Goal: Task Accomplishment & Management: Manage account settings

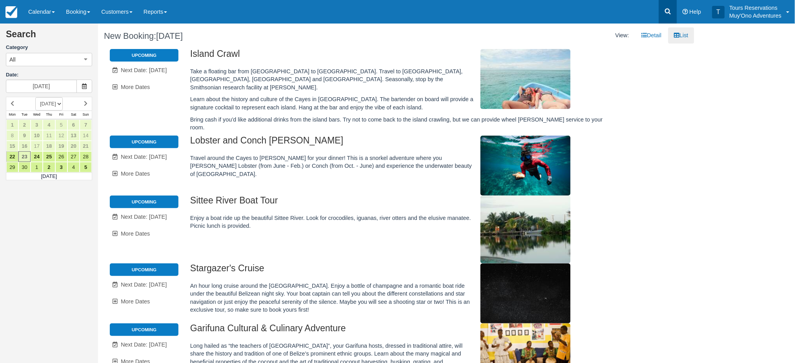
click at [670, 11] on icon at bounding box center [668, 12] width 6 height 6
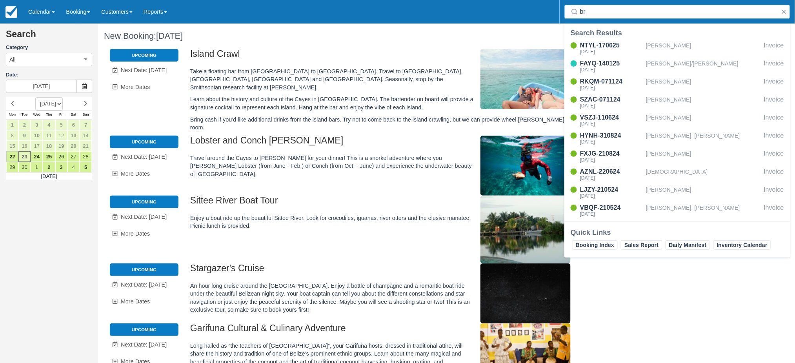
type input "b"
type input "[PERSON_NAME]"
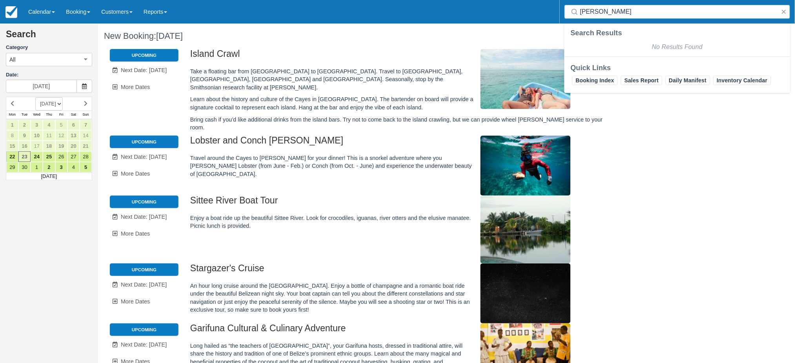
drag, startPoint x: 610, startPoint y: 16, endPoint x: 569, endPoint y: 16, distance: 40.8
click at [569, 16] on div "todd britt" at bounding box center [678, 12] width 226 height 14
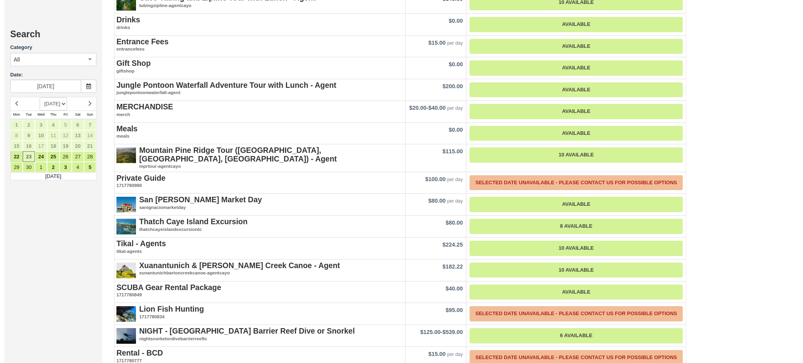
scroll to position [921, 0]
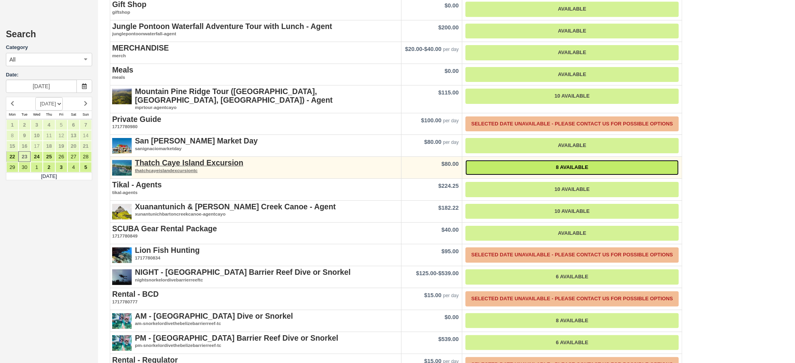
click at [543, 160] on link "8 Available" at bounding box center [572, 167] width 213 height 15
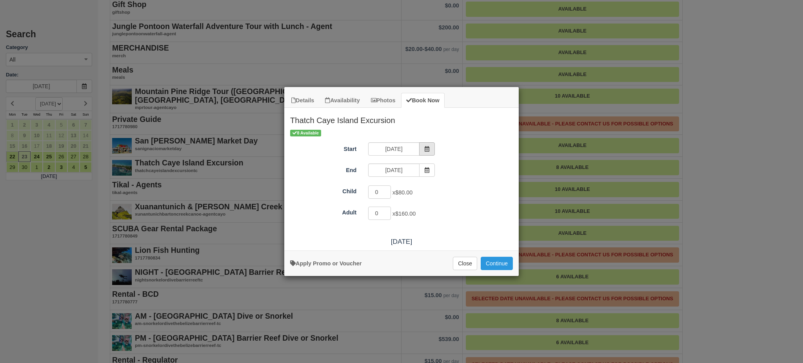
click at [430, 147] on span "Item Modal" at bounding box center [427, 148] width 16 height 13
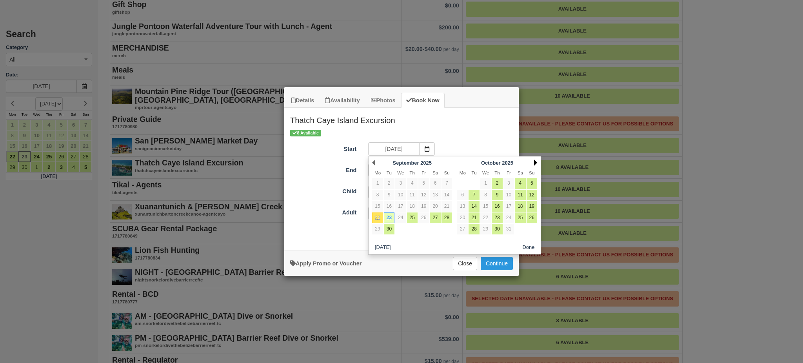
click at [537, 162] on link "Next" at bounding box center [535, 163] width 3 height 6
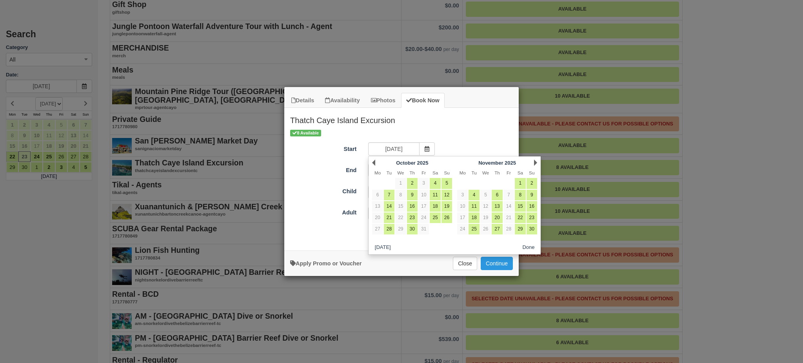
click at [537, 162] on link "Next" at bounding box center [535, 163] width 3 height 6
click at [529, 209] on link "15" at bounding box center [532, 206] width 11 height 11
type input "02/15/26"
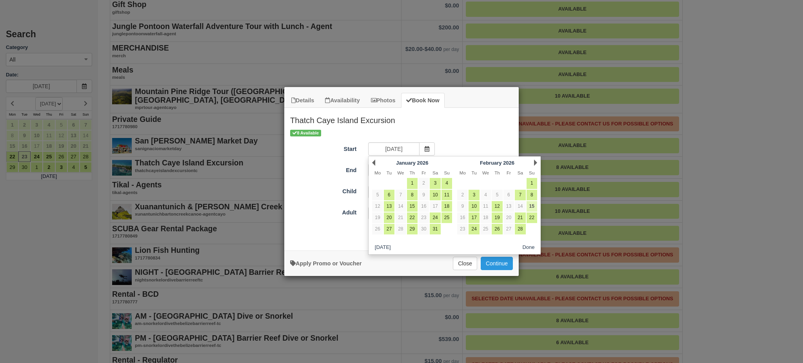
type input "02/15/26"
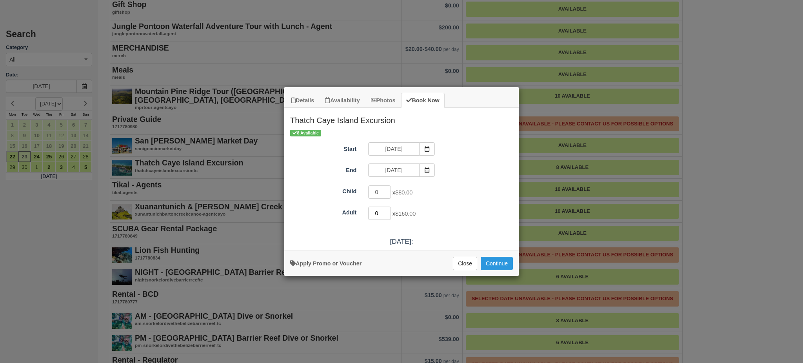
click at [388, 210] on input "0" at bounding box center [379, 213] width 23 height 13
click at [387, 213] on input "1" at bounding box center [379, 213] width 23 height 13
click at [387, 213] on input "3" at bounding box center [379, 213] width 23 height 13
type input "4"
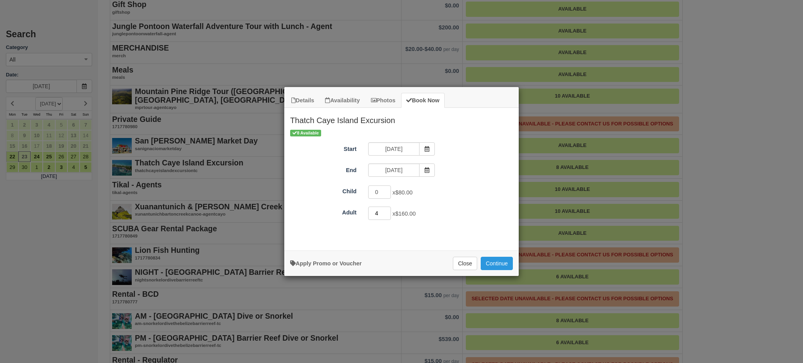
click at [387, 213] on input "4" at bounding box center [379, 213] width 23 height 13
click at [505, 260] on button "Continue" at bounding box center [497, 263] width 32 height 13
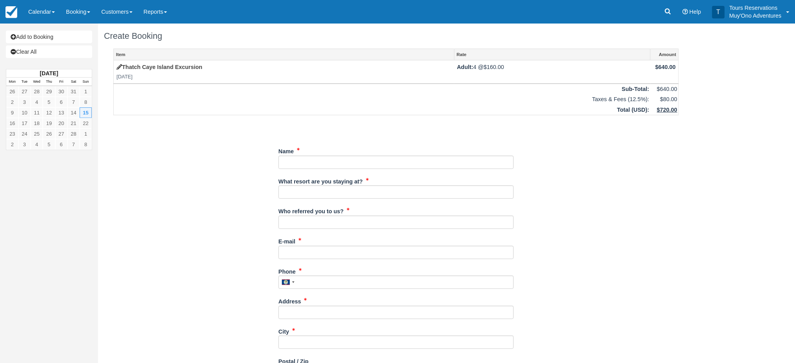
click at [306, 153] on div "Name" at bounding box center [396, 157] width 235 height 24
click at [303, 156] on input "Name" at bounding box center [396, 162] width 235 height 13
paste input "Todd Britt"
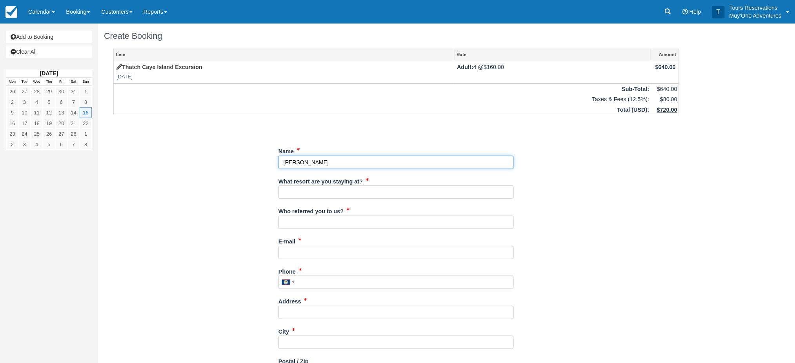
type input "Todd Britt"
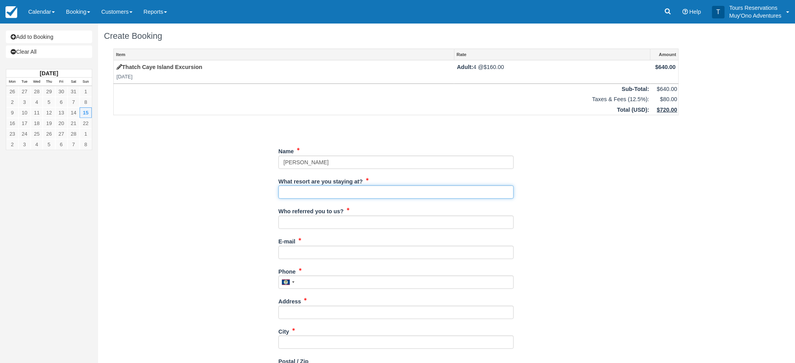
click at [297, 198] on input "What resort are you staying at?" at bounding box center [396, 192] width 235 height 13
type input "HBR"
click at [334, 220] on input "Who referred you to us?" at bounding box center [396, 222] width 235 height 13
type input "[PERSON_NAME]"
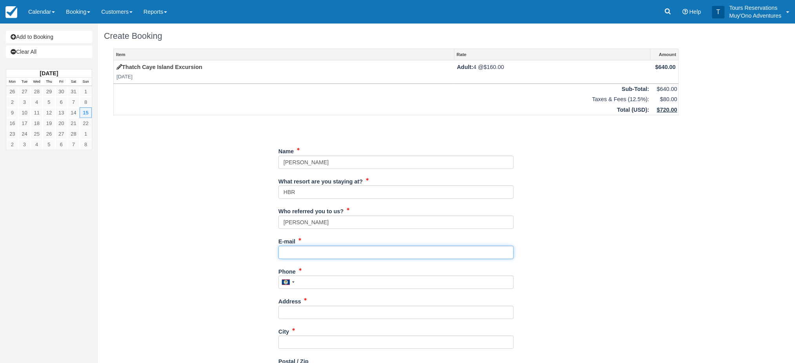
click at [329, 257] on input "E-mail" at bounding box center [396, 252] width 235 height 13
type input "michelle.hopkins@muy-ono.com"
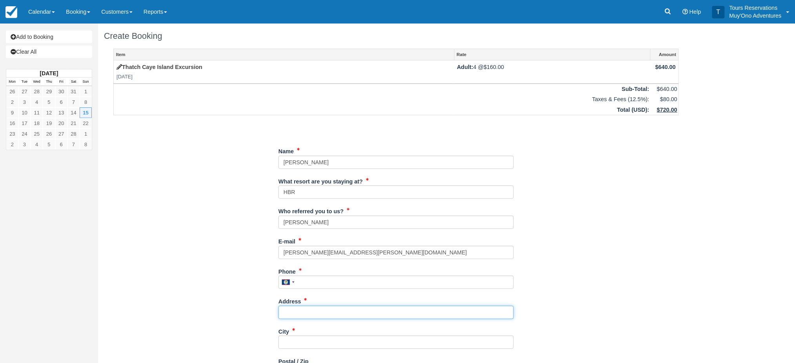
type input "7708 San Felipe Blvd #54"
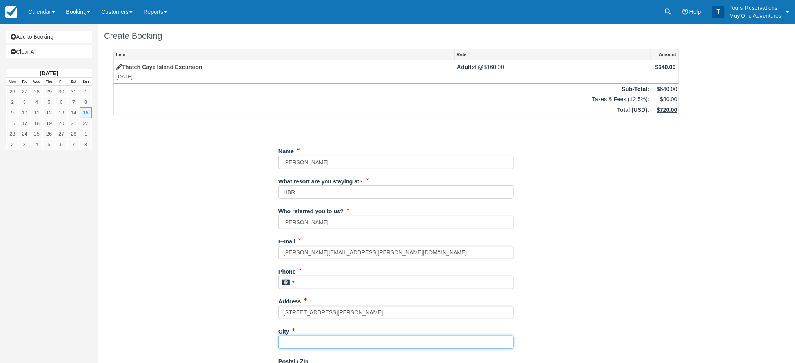
type input "Austin"
type input "78729"
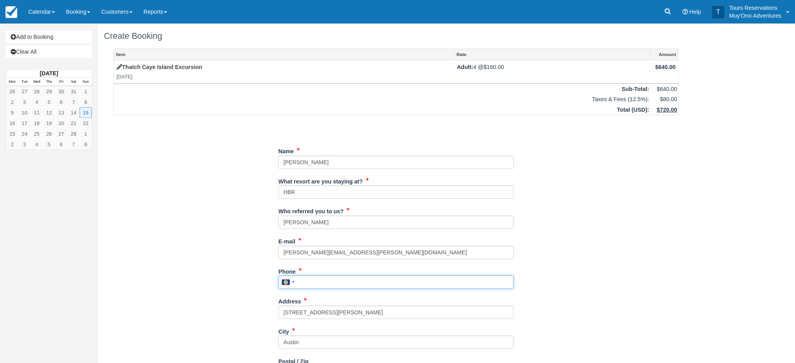
click at [315, 282] on input "Phone" at bounding box center [396, 282] width 235 height 13
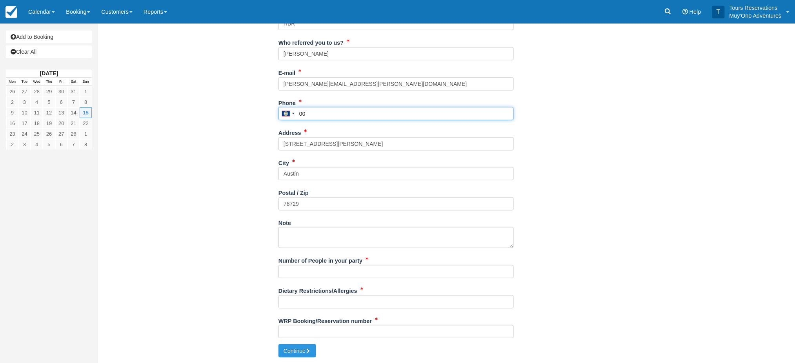
type input "00"
click at [317, 275] on input "Number of People in your party" at bounding box center [396, 271] width 235 height 13
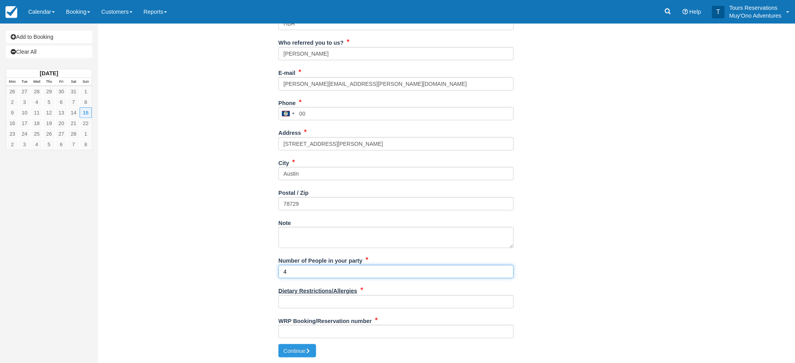
type input "4"
click at [312, 295] on label "Dietary Restrictions/Allergies" at bounding box center [318, 289] width 79 height 11
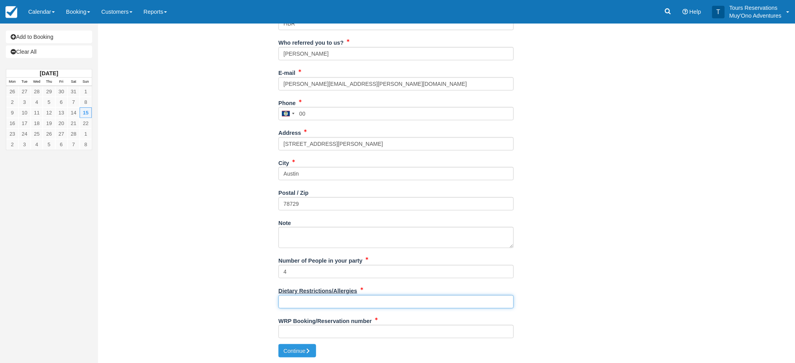
click at [312, 295] on input "Dietary Restrictions/Allergies" at bounding box center [396, 301] width 235 height 13
drag, startPoint x: 312, startPoint y: 294, endPoint x: 289, endPoint y: 300, distance: 23.8
click at [289, 300] on input "Dietary Restrictions/Allergies" at bounding box center [396, 301] width 235 height 13
type input "tbd"
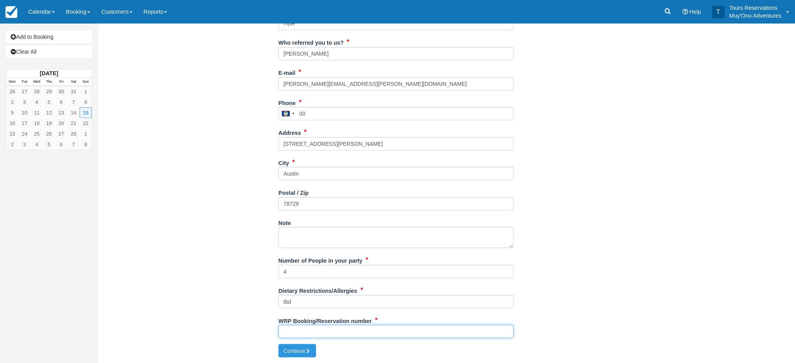
click at [292, 336] on input "WRP Booking/Reservation number" at bounding box center [396, 331] width 235 height 13
paste input "44538943"
type input "44538943"
click at [292, 355] on button "Continue" at bounding box center [298, 350] width 38 height 13
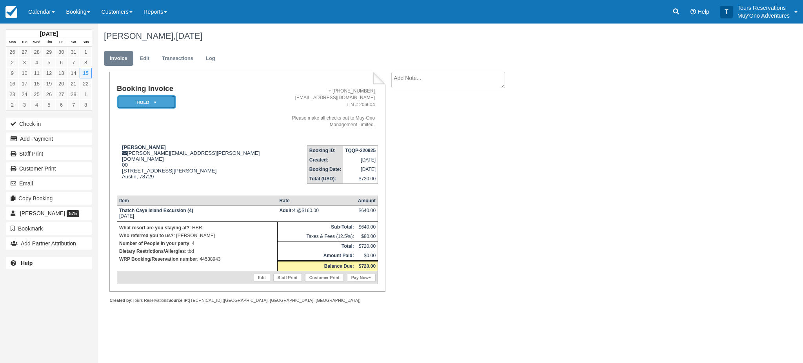
click at [156, 100] on icon at bounding box center [155, 102] width 3 height 5
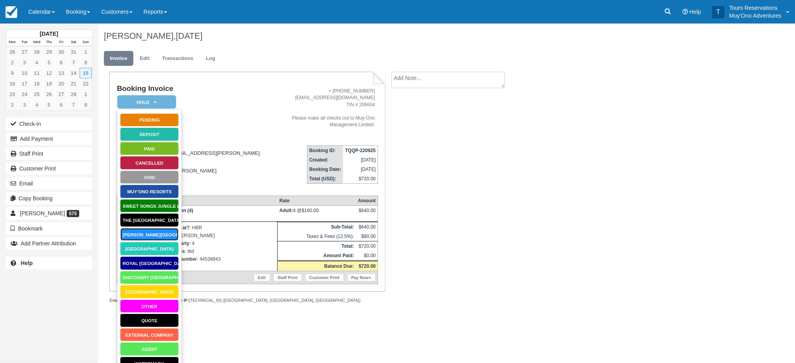
click at [161, 231] on link "Hopkins Bay Resort" at bounding box center [149, 235] width 59 height 14
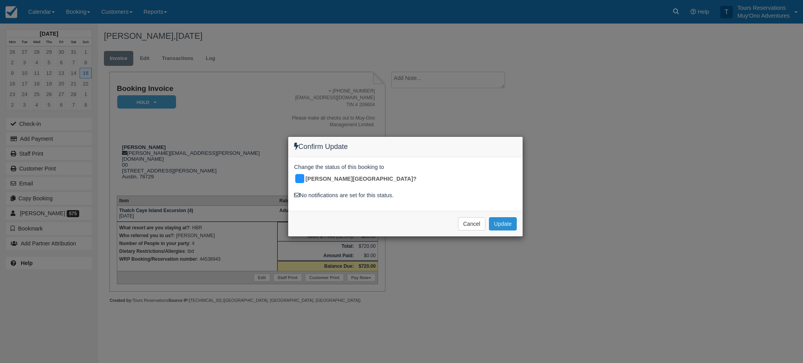
click at [509, 217] on button "Update" at bounding box center [503, 223] width 28 height 13
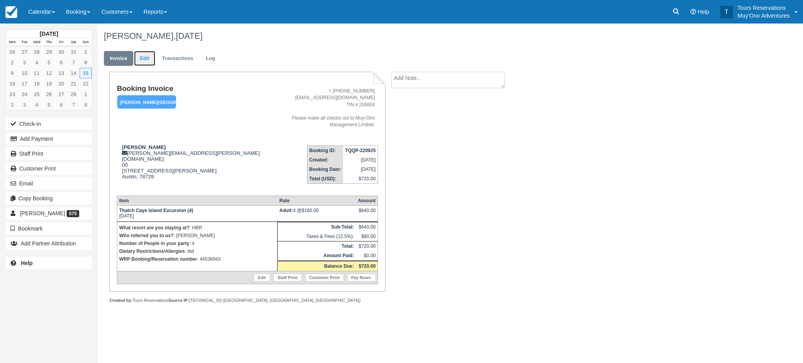
click at [144, 56] on link "Edit" at bounding box center [144, 58] width 21 height 15
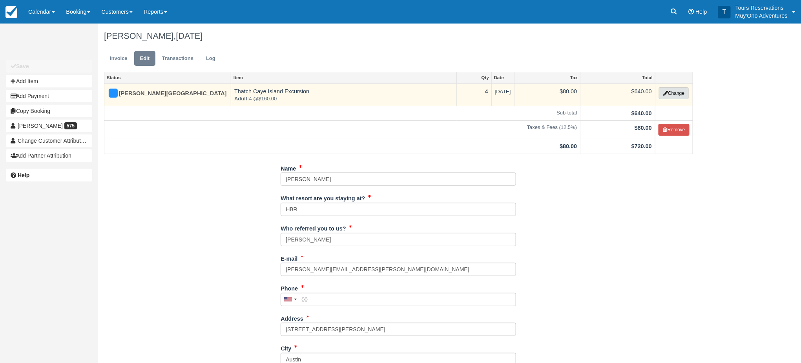
click at [668, 94] on button "Change" at bounding box center [674, 93] width 30 height 12
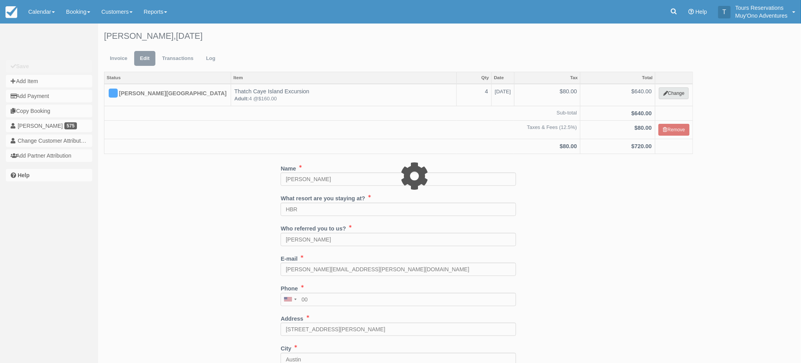
select select "64"
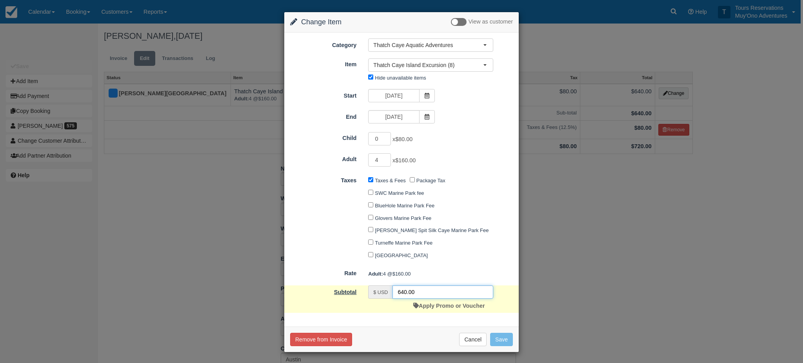
drag, startPoint x: 343, startPoint y: 293, endPoint x: 333, endPoint y: 292, distance: 9.9
click at [333, 292] on div "Subtotal $ USD 640.00 Apply Promo or Voucher" at bounding box center [401, 299] width 235 height 27
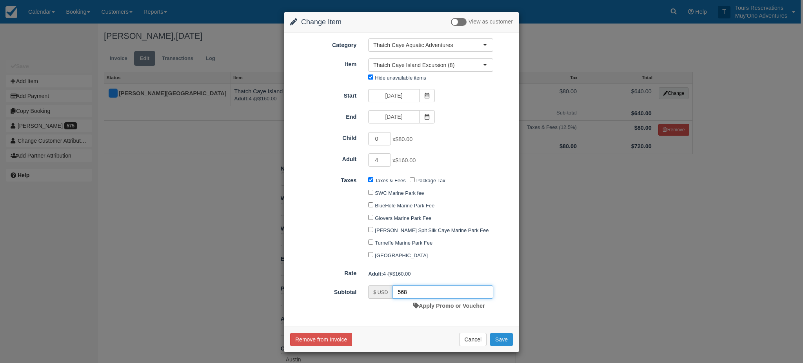
type input "568"
click at [503, 342] on button "Save" at bounding box center [501, 339] width 23 height 13
checkbox input "false"
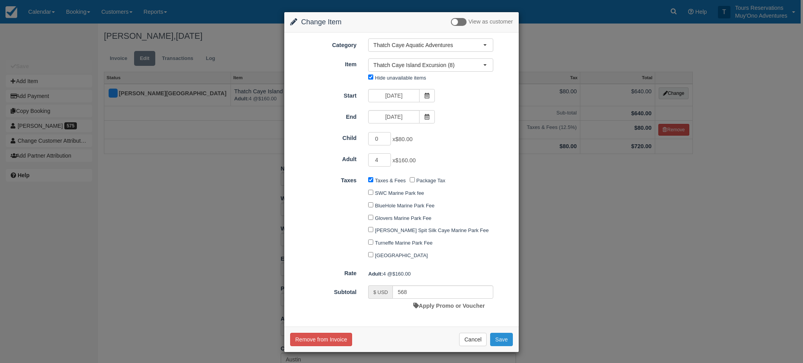
checkbox input "false"
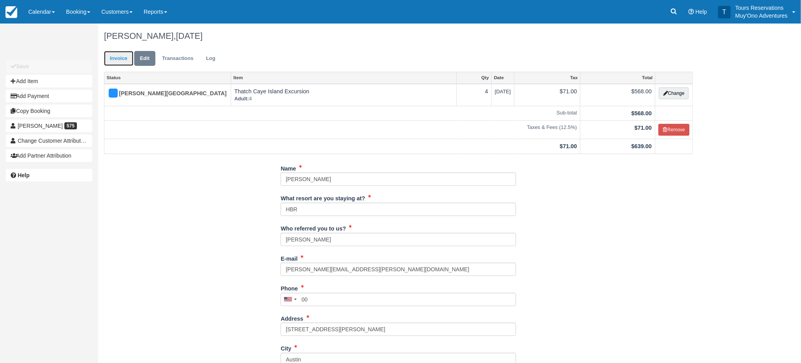
click at [124, 58] on link "Invoice" at bounding box center [118, 58] width 29 height 15
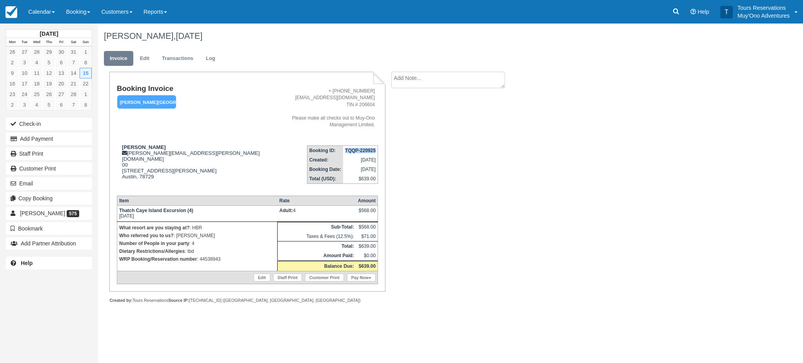
drag, startPoint x: 342, startPoint y: 144, endPoint x: 377, endPoint y: 146, distance: 35.4
click at [377, 146] on td "TQQP-220925" at bounding box center [360, 151] width 35 height 10
copy strong "TQQP-220925"
click at [675, 15] on icon at bounding box center [676, 11] width 8 height 8
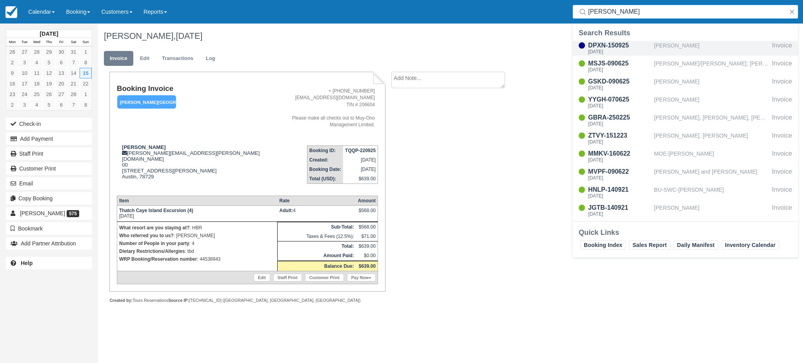
type input "bob"
click at [615, 50] on div "[DATE]" at bounding box center [619, 51] width 63 height 5
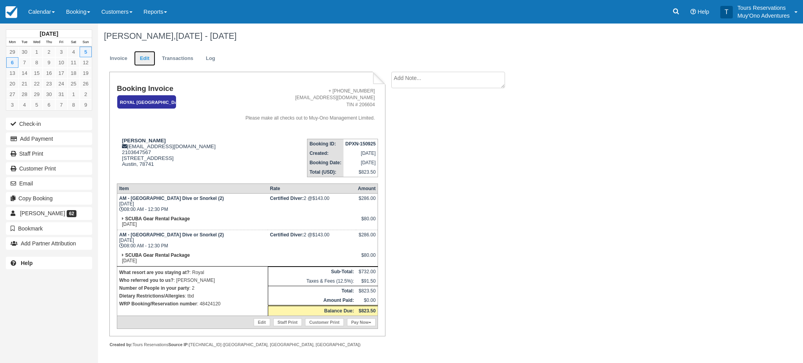
click at [139, 58] on link "Edit" at bounding box center [144, 58] width 21 height 15
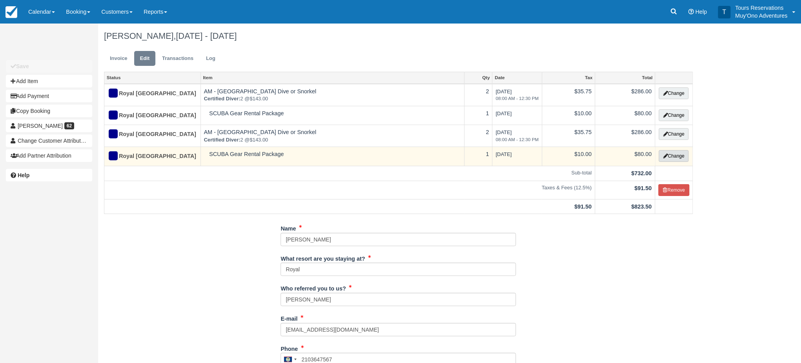
click at [669, 155] on button "Change" at bounding box center [674, 156] width 30 height 12
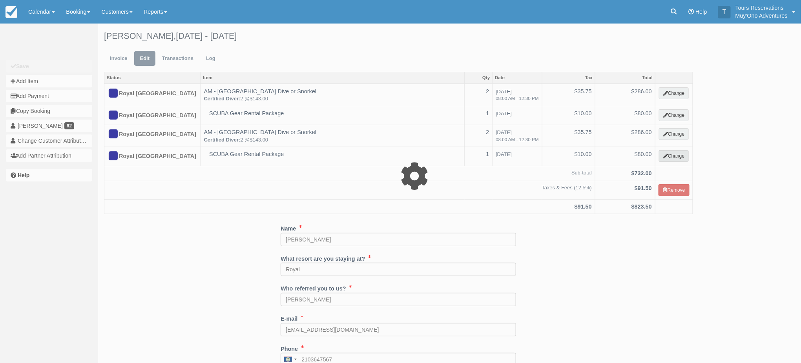
select select "64"
type input "80.00"
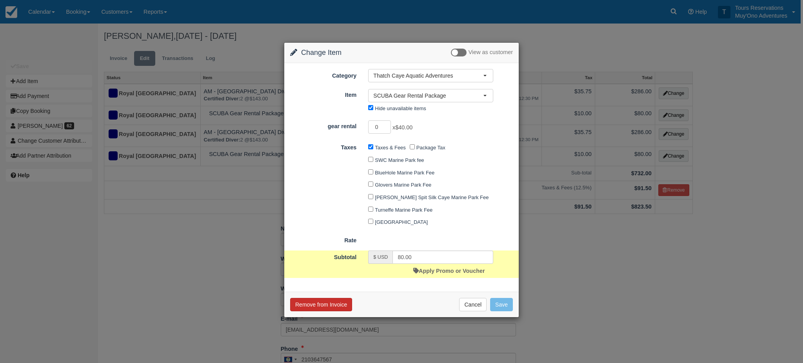
click at [335, 309] on button "Remove from Invoice" at bounding box center [321, 304] width 62 height 13
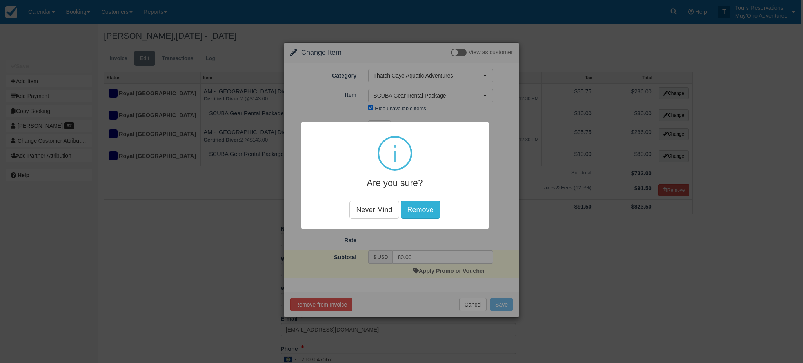
click at [419, 208] on button "Remove" at bounding box center [421, 210] width 40 height 18
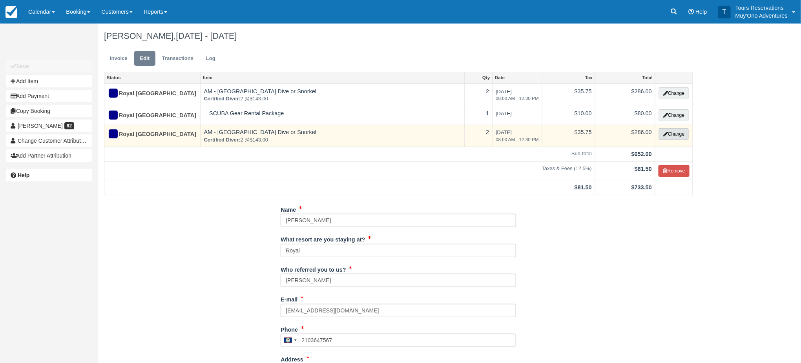
click at [678, 131] on button "Change" at bounding box center [674, 134] width 30 height 12
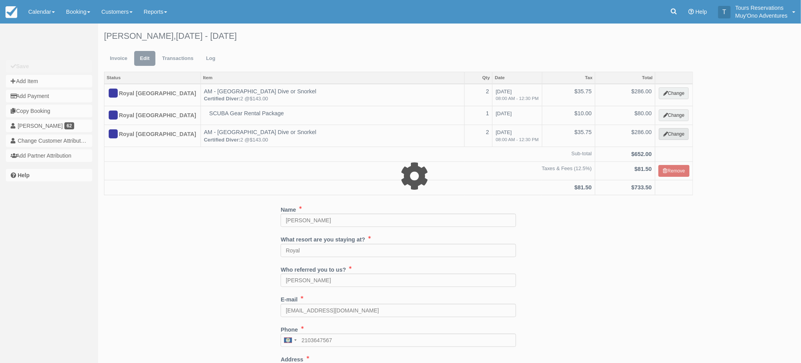
select select "64"
type input "286.00"
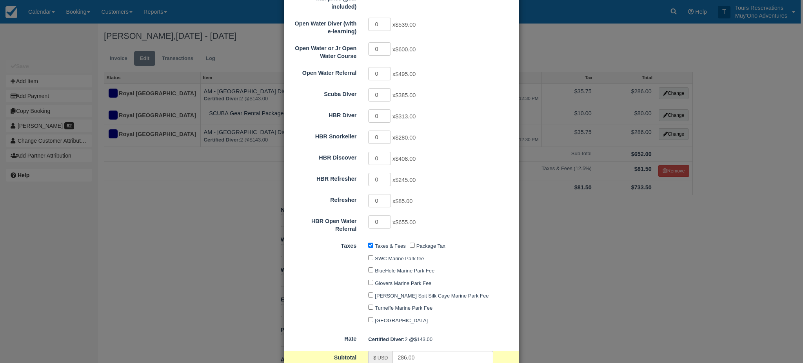
scroll to position [343, 0]
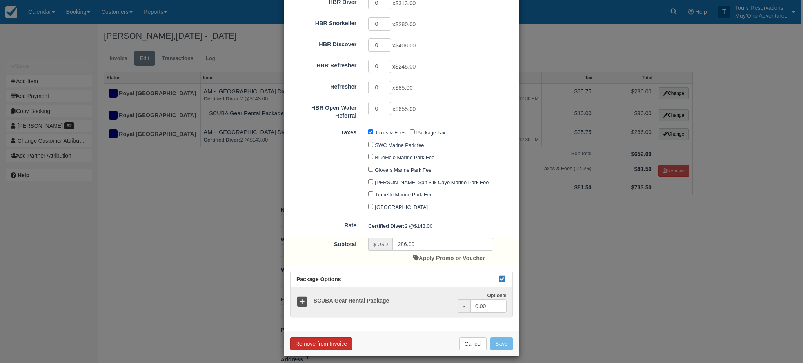
click at [335, 341] on button "Remove from Invoice" at bounding box center [321, 343] width 62 height 13
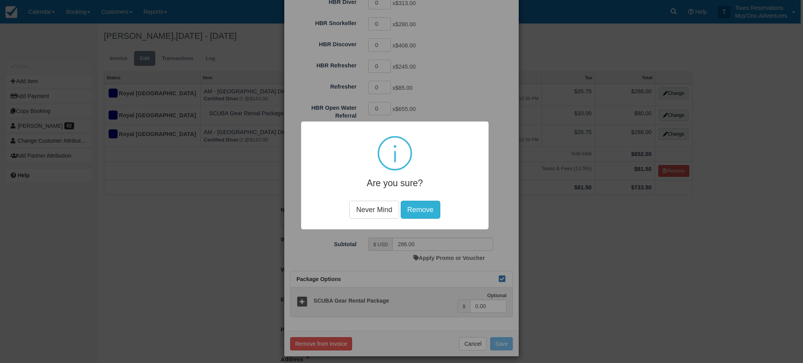
click at [419, 206] on button "Remove" at bounding box center [421, 210] width 40 height 18
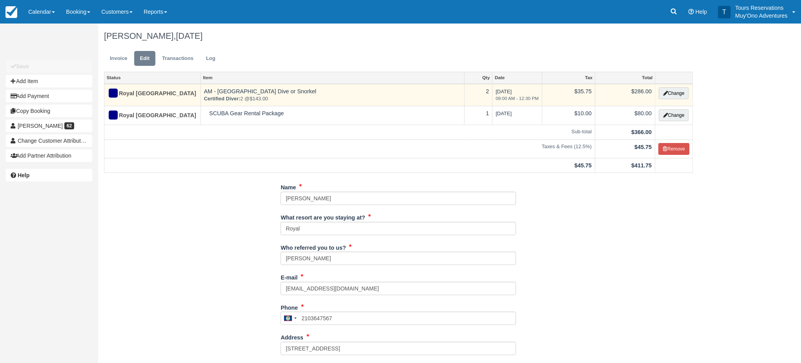
click at [692, 94] on td "Change" at bounding box center [674, 95] width 38 height 22
click at [676, 93] on button "Change" at bounding box center [674, 93] width 30 height 12
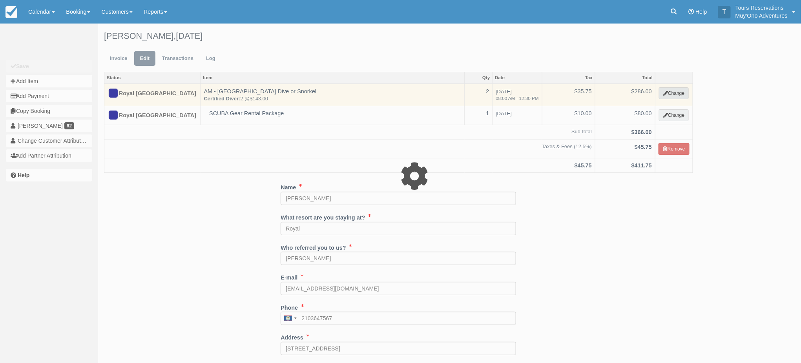
select select "64"
type input "286.00"
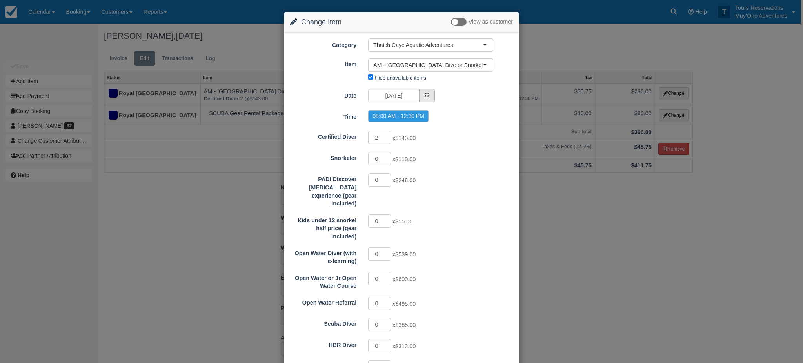
click at [427, 99] on span at bounding box center [427, 95] width 16 height 13
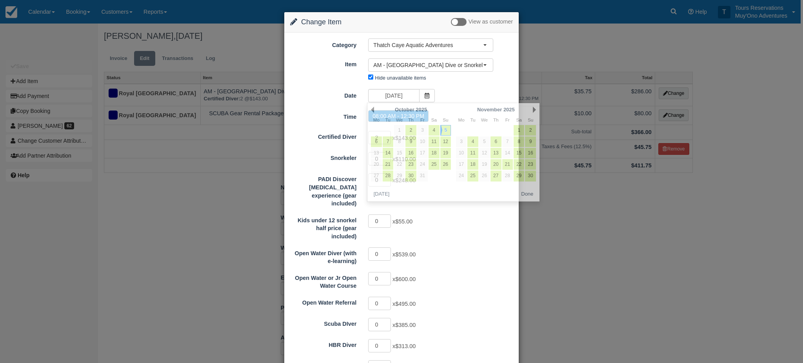
click at [484, 274] on div "0 x $600.00" at bounding box center [430, 279] width 137 height 15
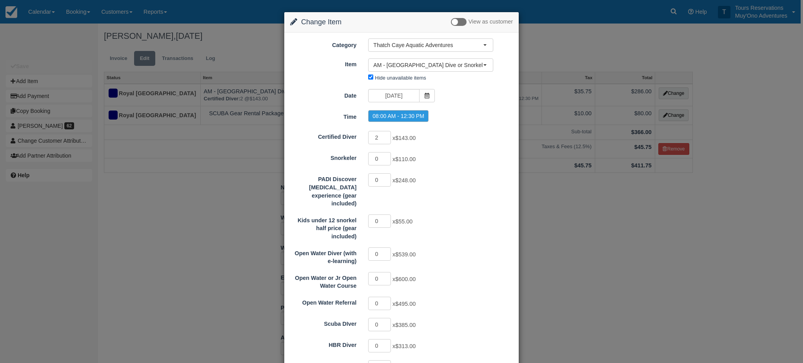
click at [484, 274] on div "0 x $600.00" at bounding box center [430, 279] width 137 height 15
click at [629, 267] on div "Change Item Add Item View as customer Category Thatch Caye Aquatic Adventures A…" at bounding box center [401, 181] width 803 height 363
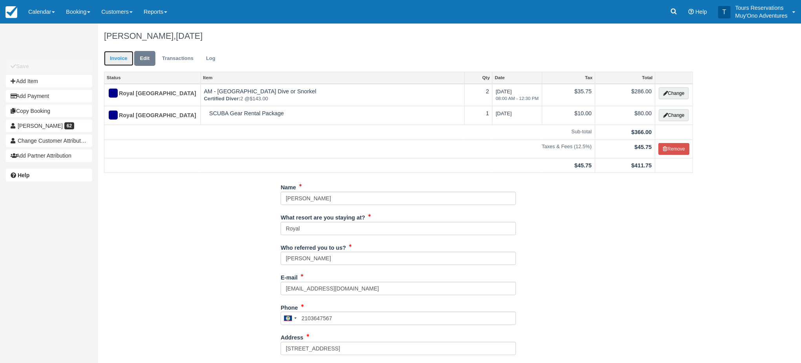
click at [124, 63] on link "Invoice" at bounding box center [118, 58] width 29 height 15
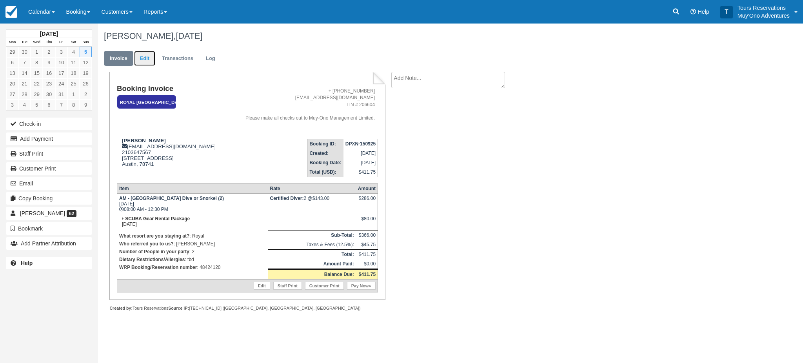
click at [154, 55] on link "Edit" at bounding box center [144, 58] width 21 height 15
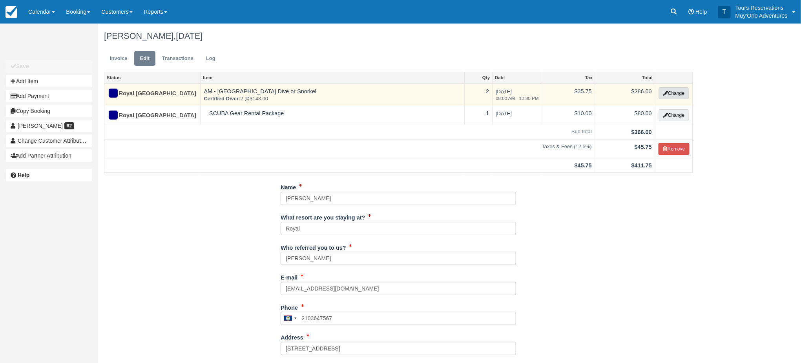
click at [683, 93] on button "Change" at bounding box center [674, 93] width 30 height 12
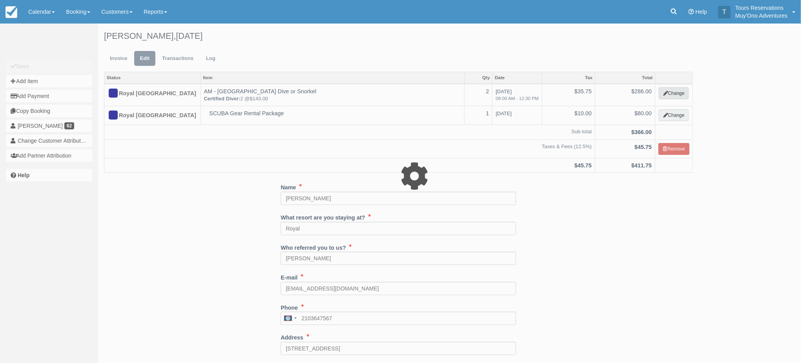
select select "64"
type input "286.00"
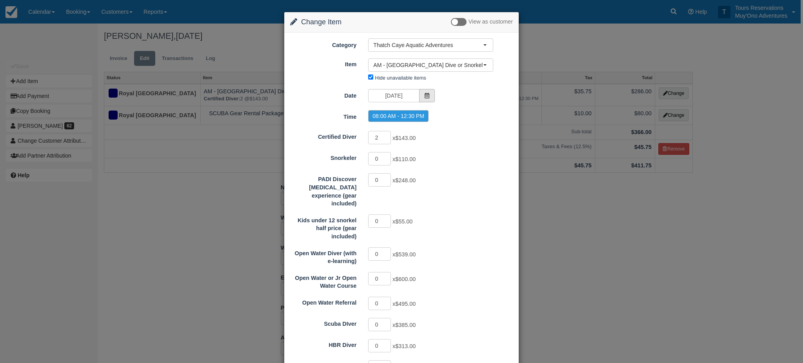
click at [426, 98] on icon at bounding box center [426, 95] width 5 height 5
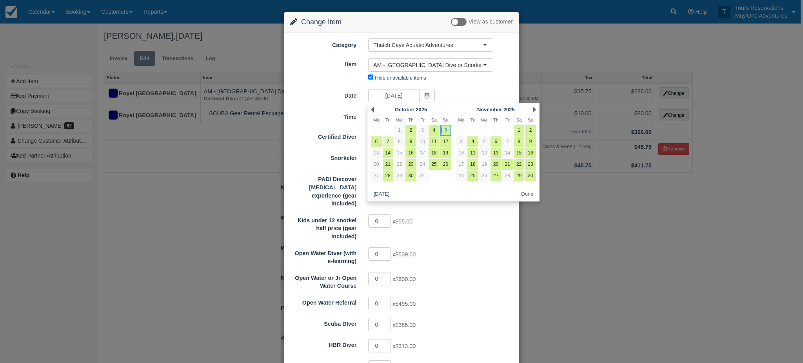
click at [388, 142] on link "7" at bounding box center [388, 142] width 11 height 11
type input "[DATE]"
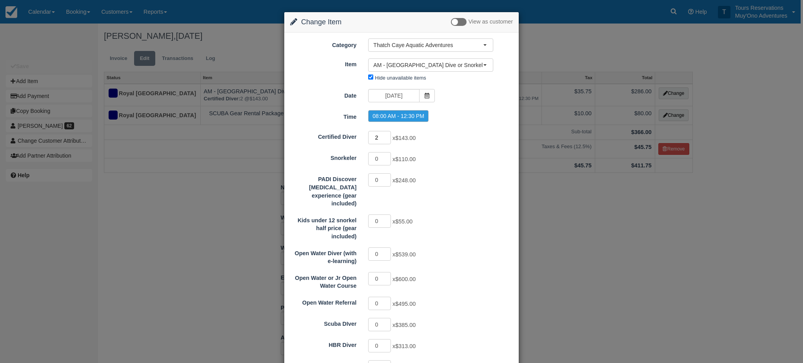
click at [386, 132] on input "2" at bounding box center [379, 137] width 23 height 13
type input "3"
click at [386, 136] on input "3" at bounding box center [379, 137] width 23 height 13
type input "429.00"
click at [386, 158] on input "1" at bounding box center [379, 158] width 23 height 13
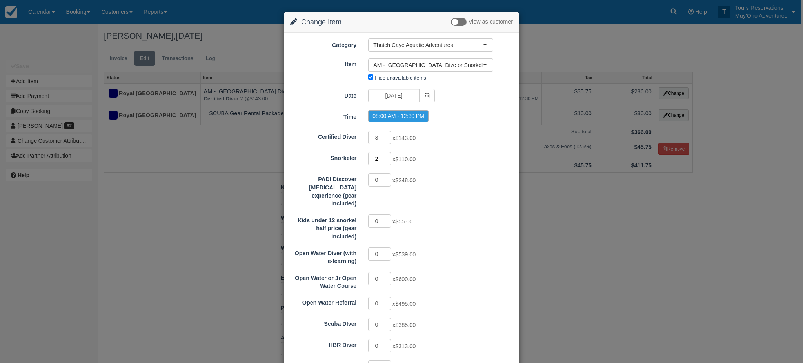
click at [386, 158] on input "2" at bounding box center [379, 158] width 23 height 13
type input "3"
click at [386, 158] on input "3" at bounding box center [379, 158] width 23 height 13
click at [454, 182] on div "0 x $248.00" at bounding box center [430, 180] width 137 height 15
type input "759.00"
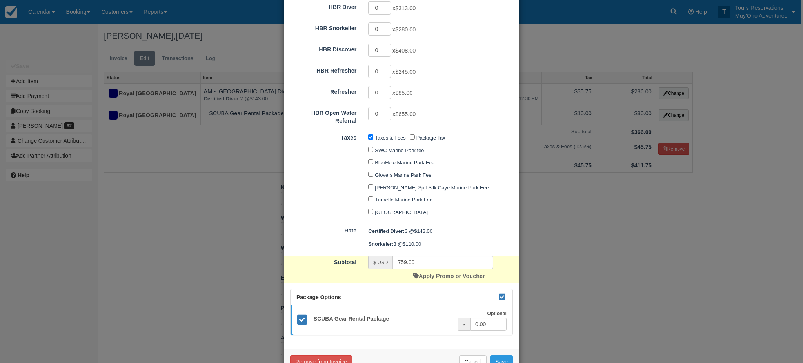
scroll to position [356, 0]
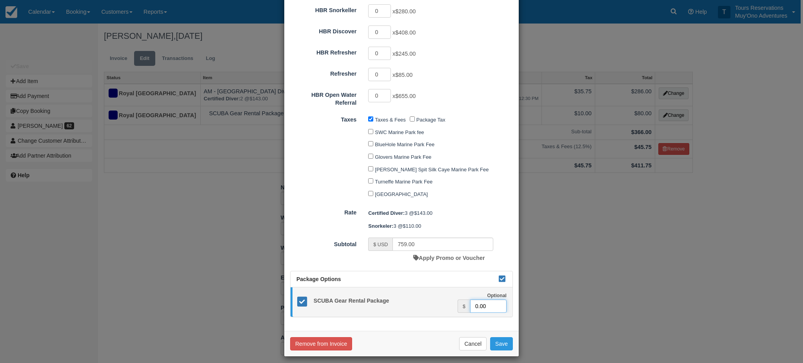
click at [473, 301] on input "0.00" at bounding box center [488, 306] width 36 height 13
click at [470, 301] on input "0.00" at bounding box center [488, 306] width 36 height 13
type input "120.00"
click at [496, 337] on button "Save" at bounding box center [501, 343] width 23 height 13
checkbox input "false"
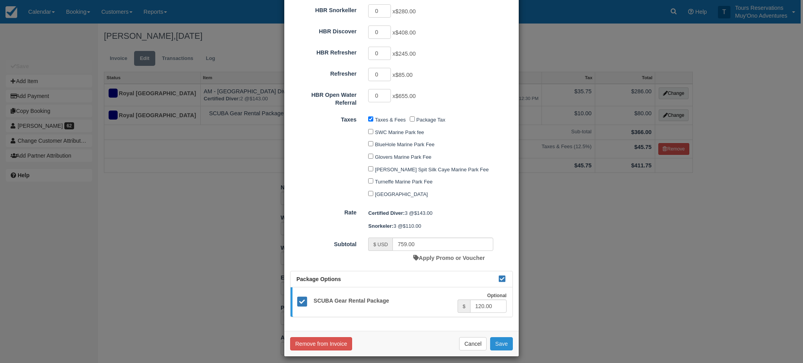
checkbox input "false"
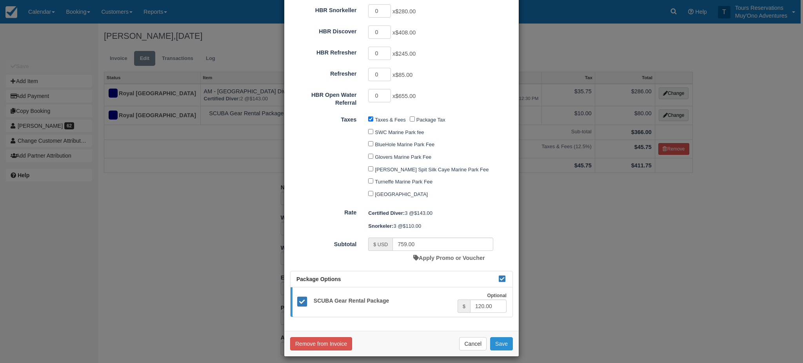
checkbox input "false"
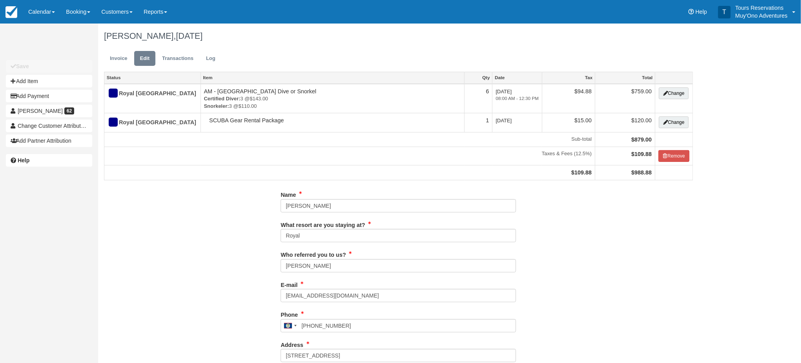
type input "2103647567"
click at [120, 53] on link "Invoice" at bounding box center [118, 58] width 29 height 15
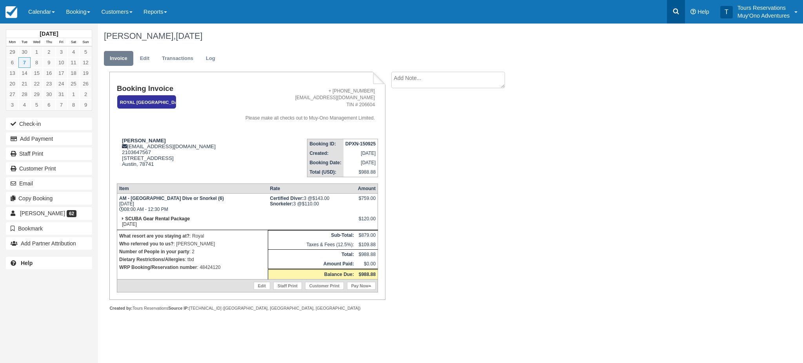
click at [676, 11] on icon at bounding box center [676, 11] width 8 height 8
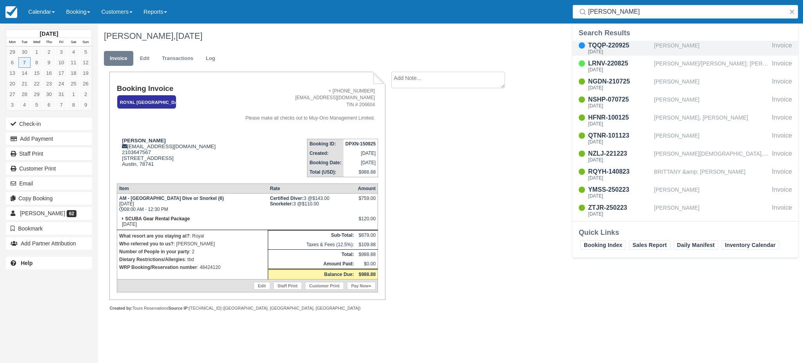
type input "[PERSON_NAME]"
click at [667, 47] on div "[PERSON_NAME]" at bounding box center [711, 48] width 115 height 15
